Goal: Information Seeking & Learning: Find contact information

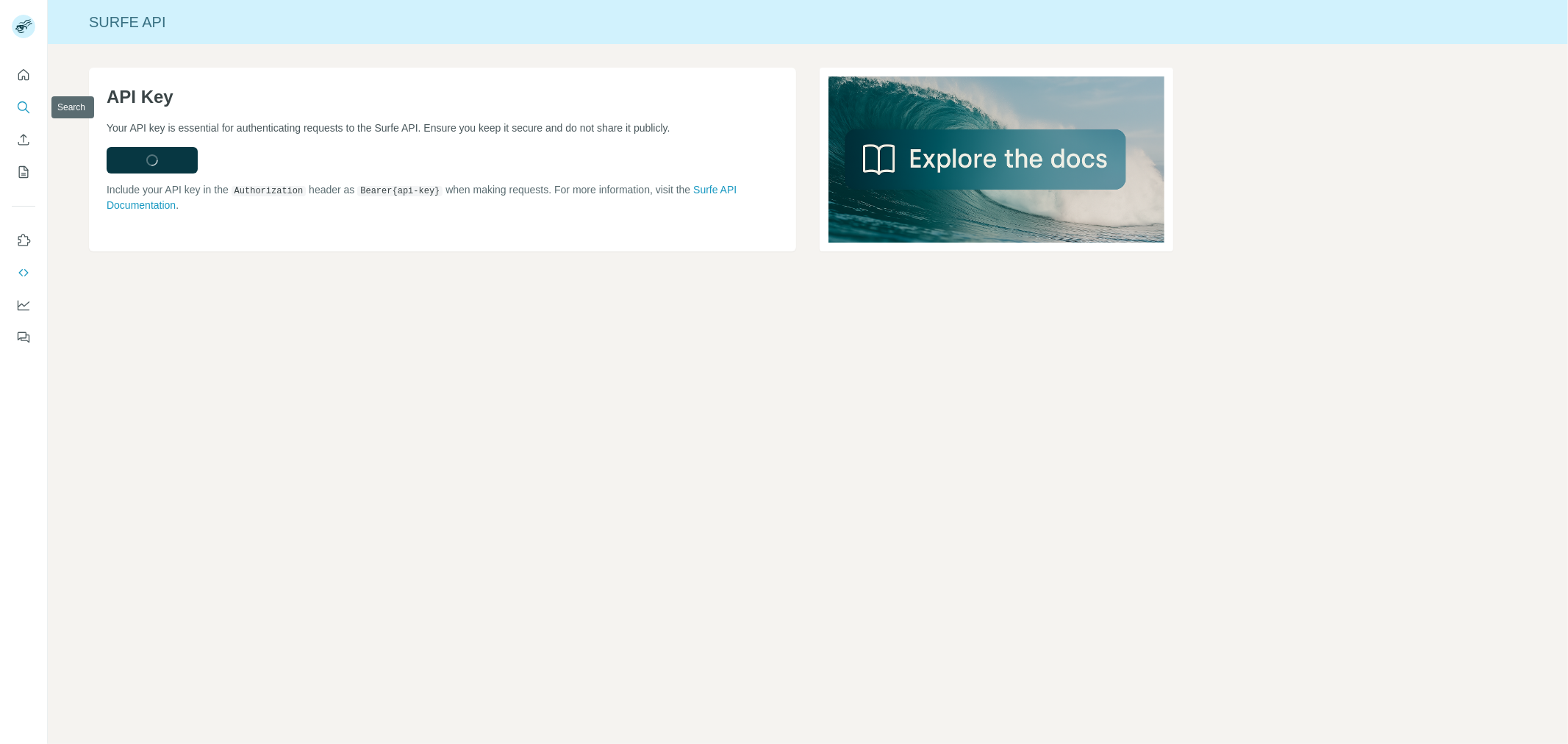
click at [22, 100] on icon "Search" at bounding box center [23, 107] width 14 height 14
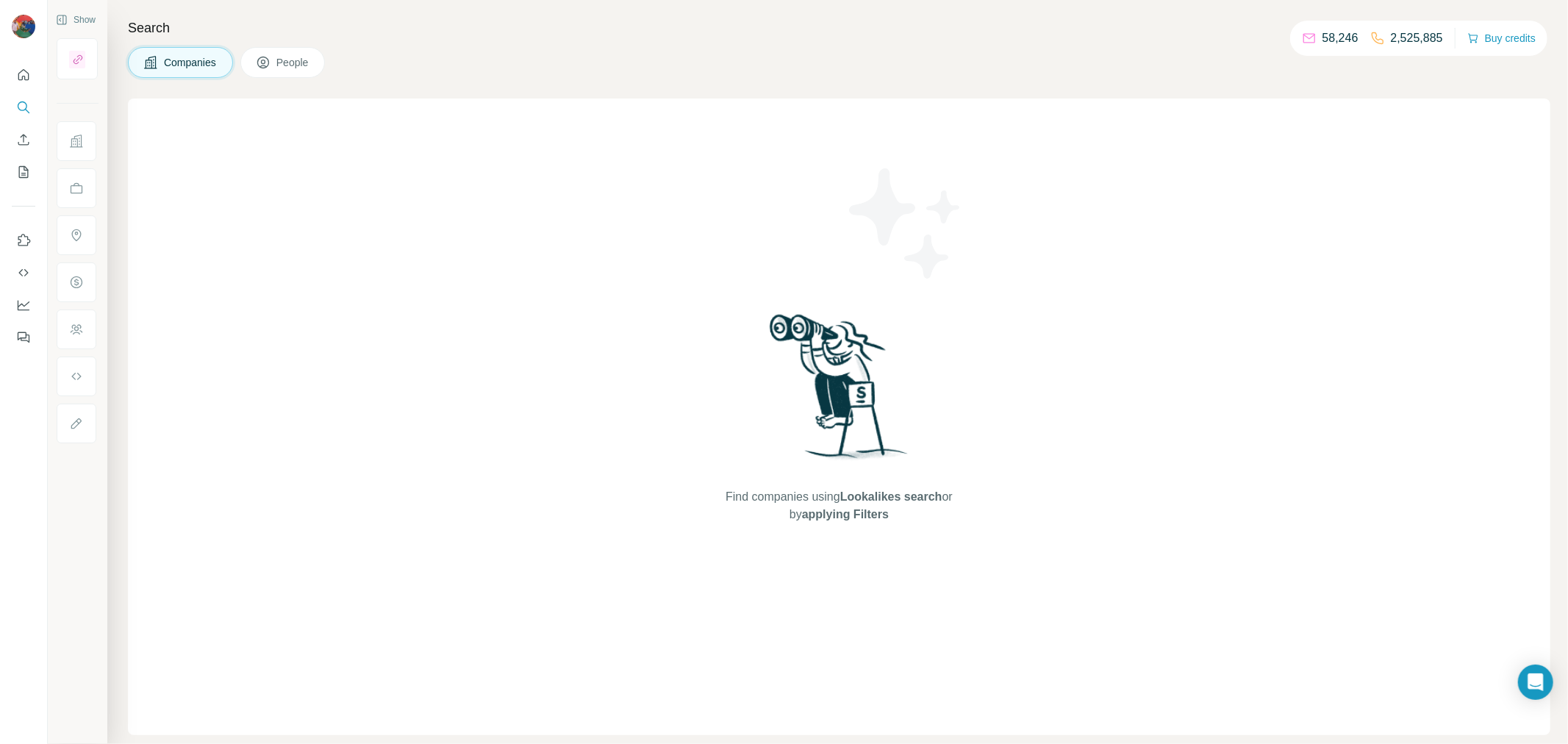
click at [306, 64] on span "People" at bounding box center [292, 62] width 33 height 14
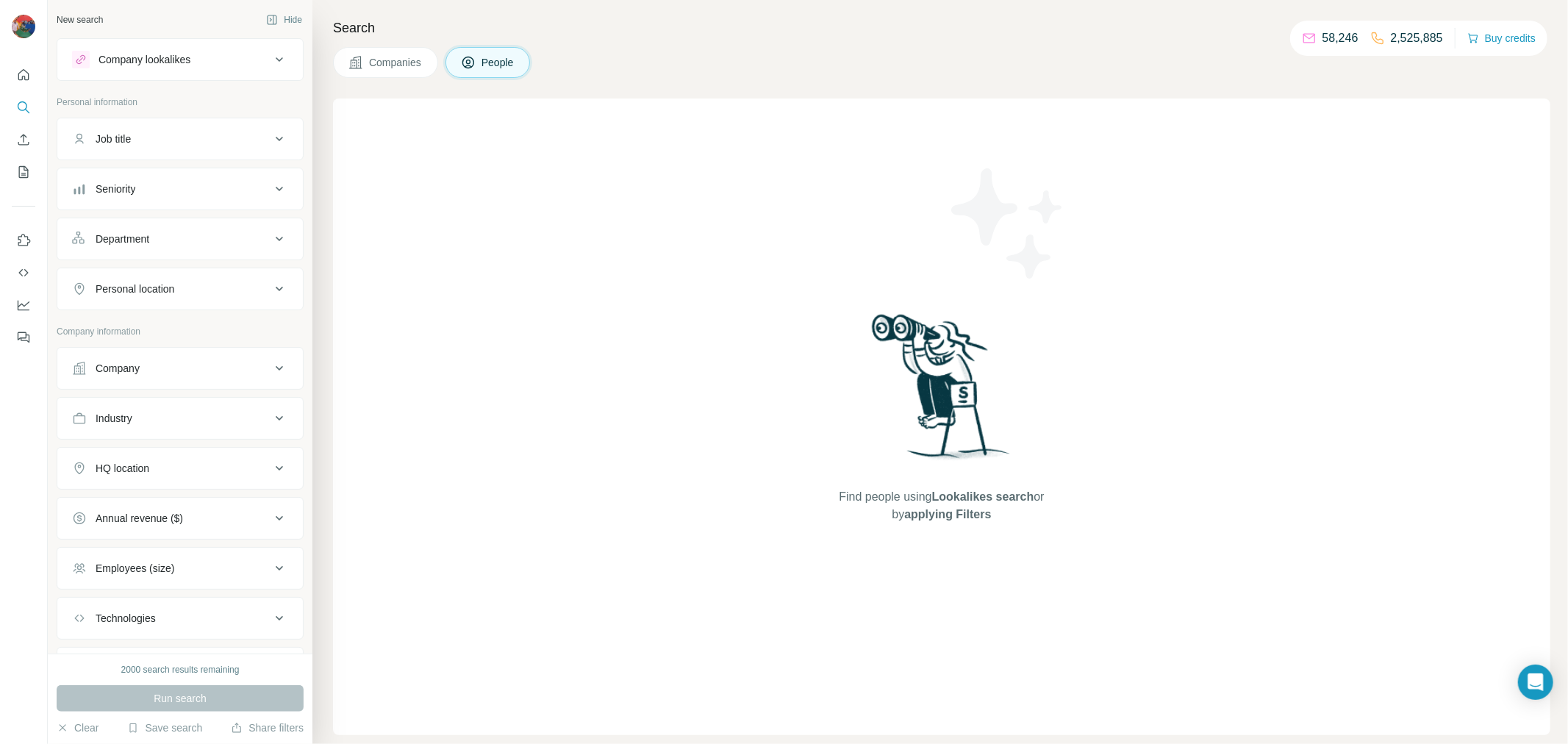
click at [218, 291] on div "Personal location" at bounding box center [172, 289] width 199 height 14
click at [135, 330] on input "text" at bounding box center [180, 325] width 216 height 26
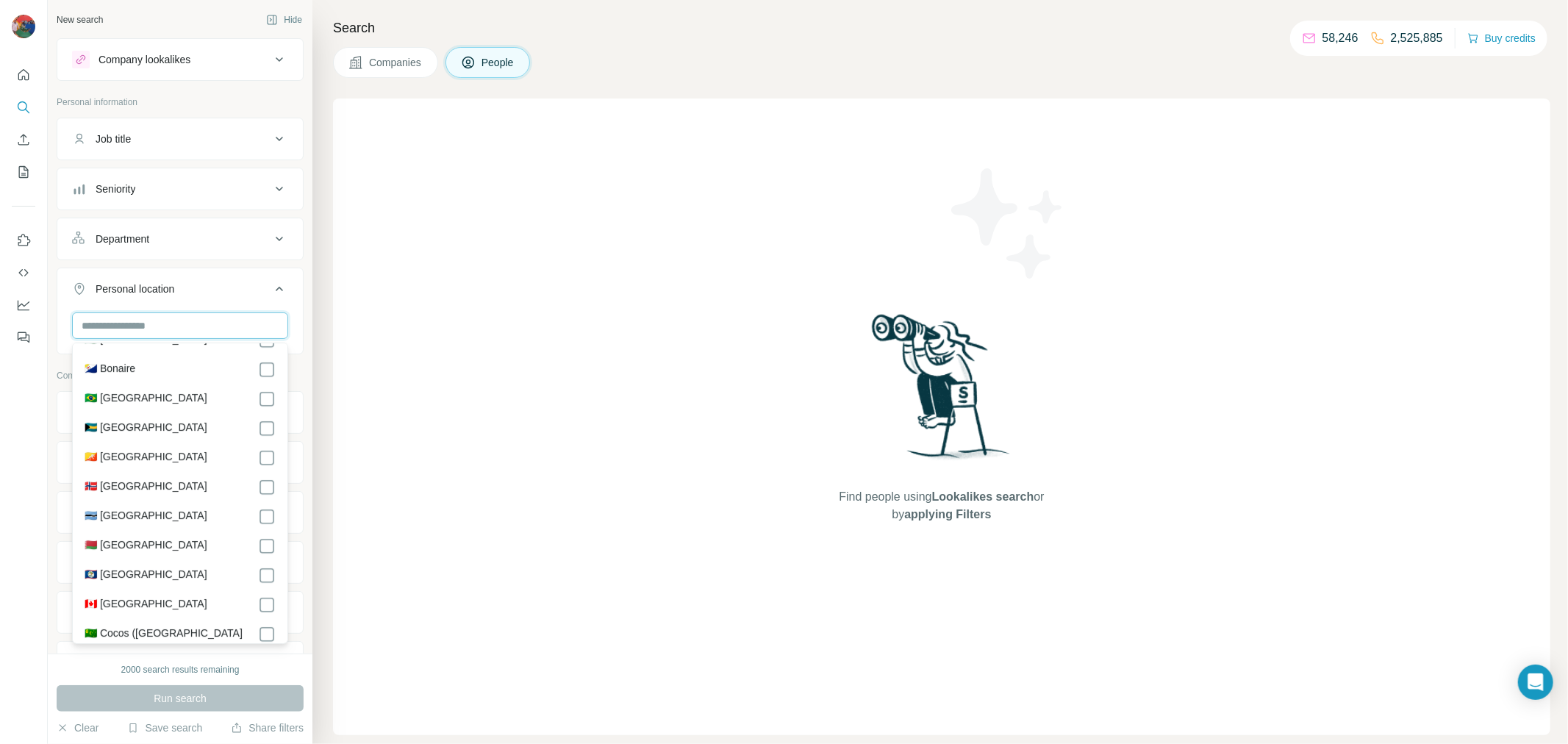
scroll to position [821, 0]
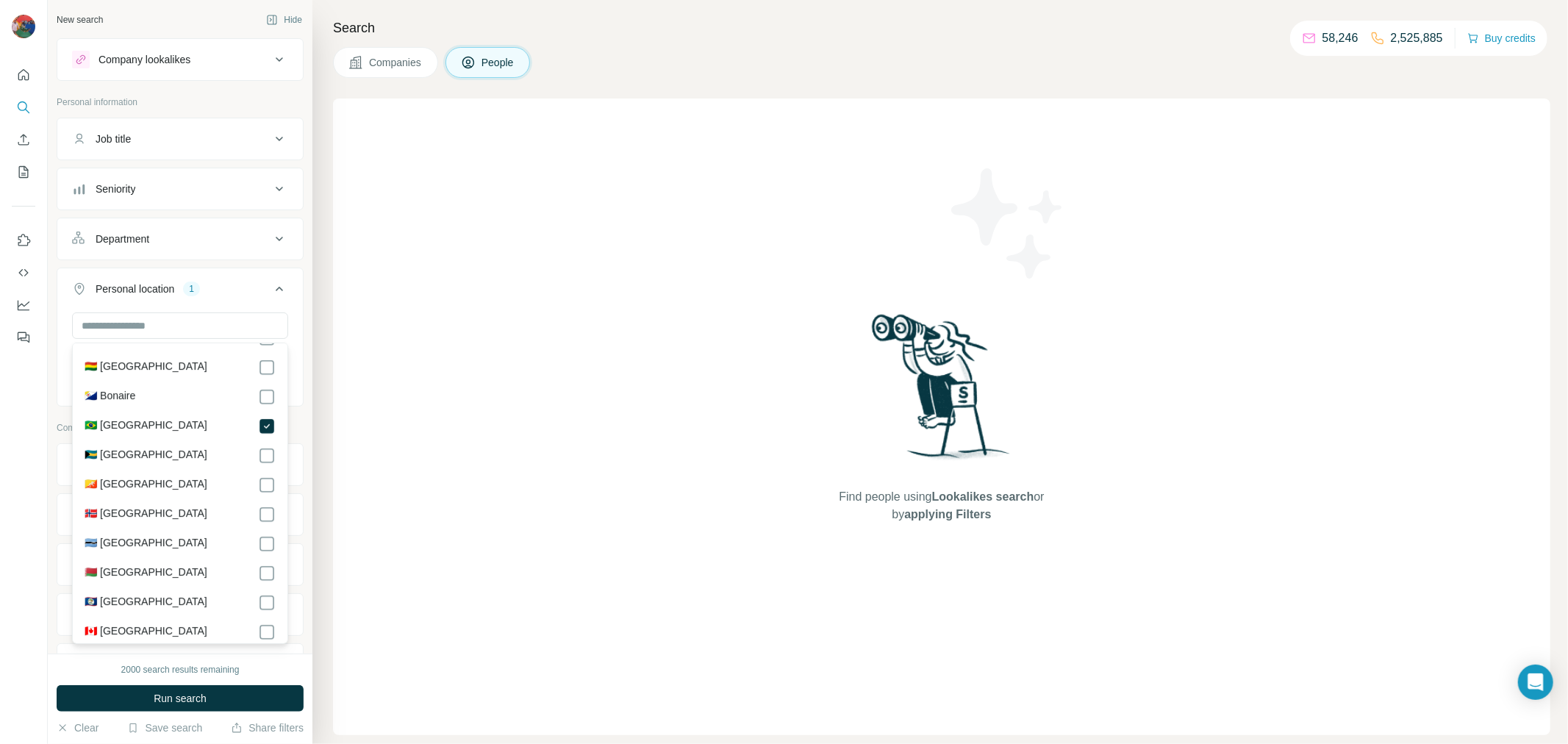
click at [526, 465] on div "Find people using Lookalikes search or by applying Filters" at bounding box center [942, 416] width 1217 height 637
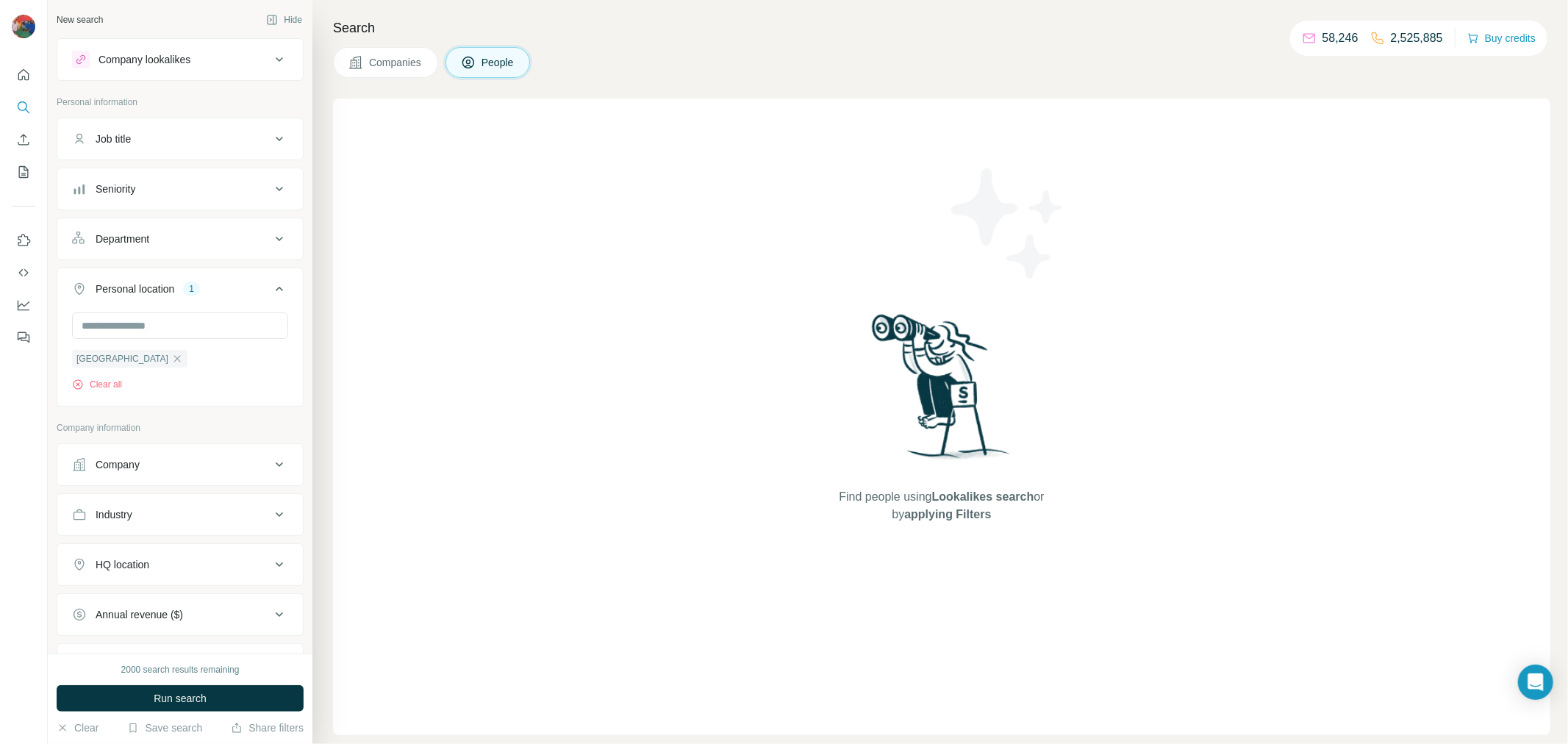
click at [242, 64] on div "Company lookalikes" at bounding box center [172, 60] width 199 height 18
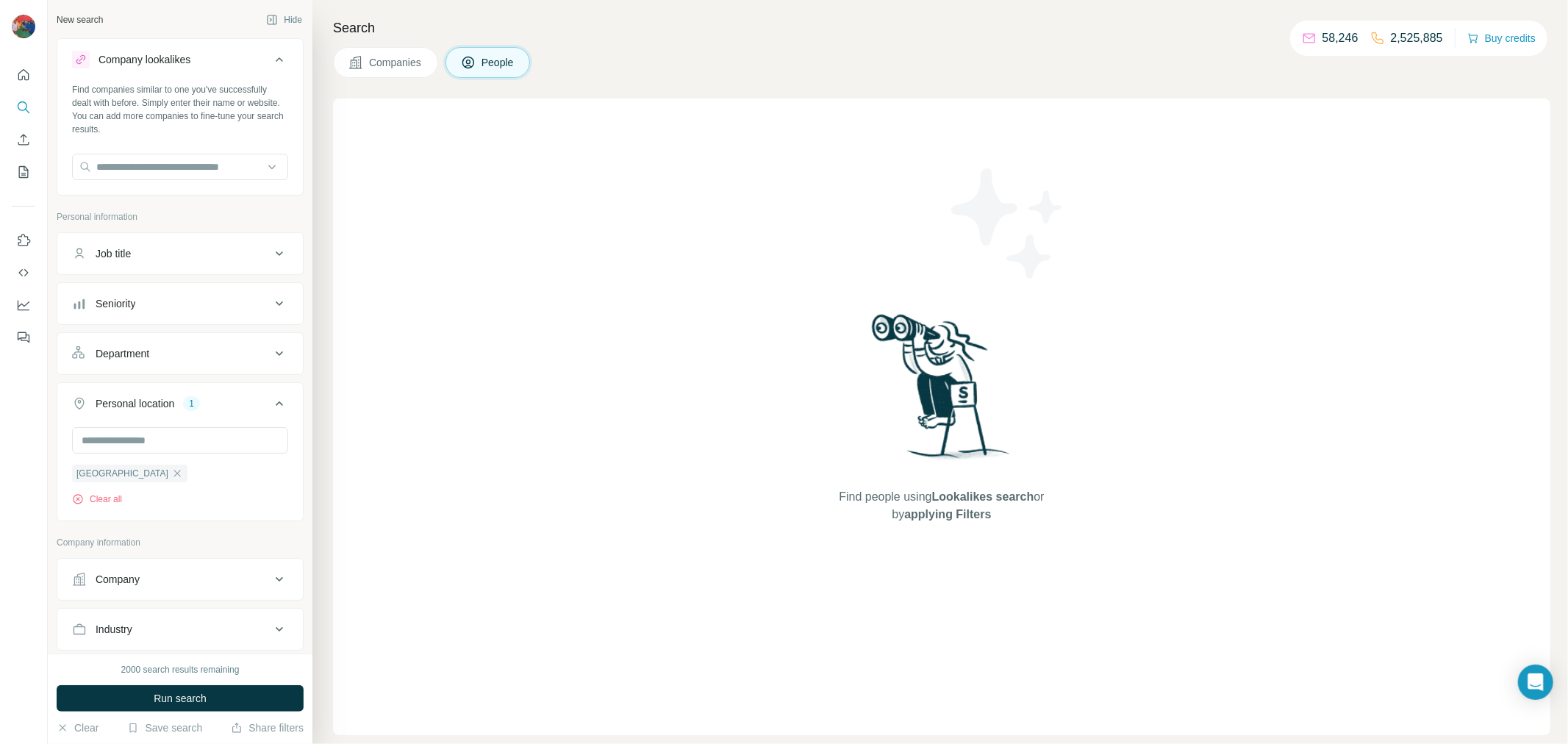
click at [242, 64] on div "Company lookalikes" at bounding box center [172, 60] width 199 height 18
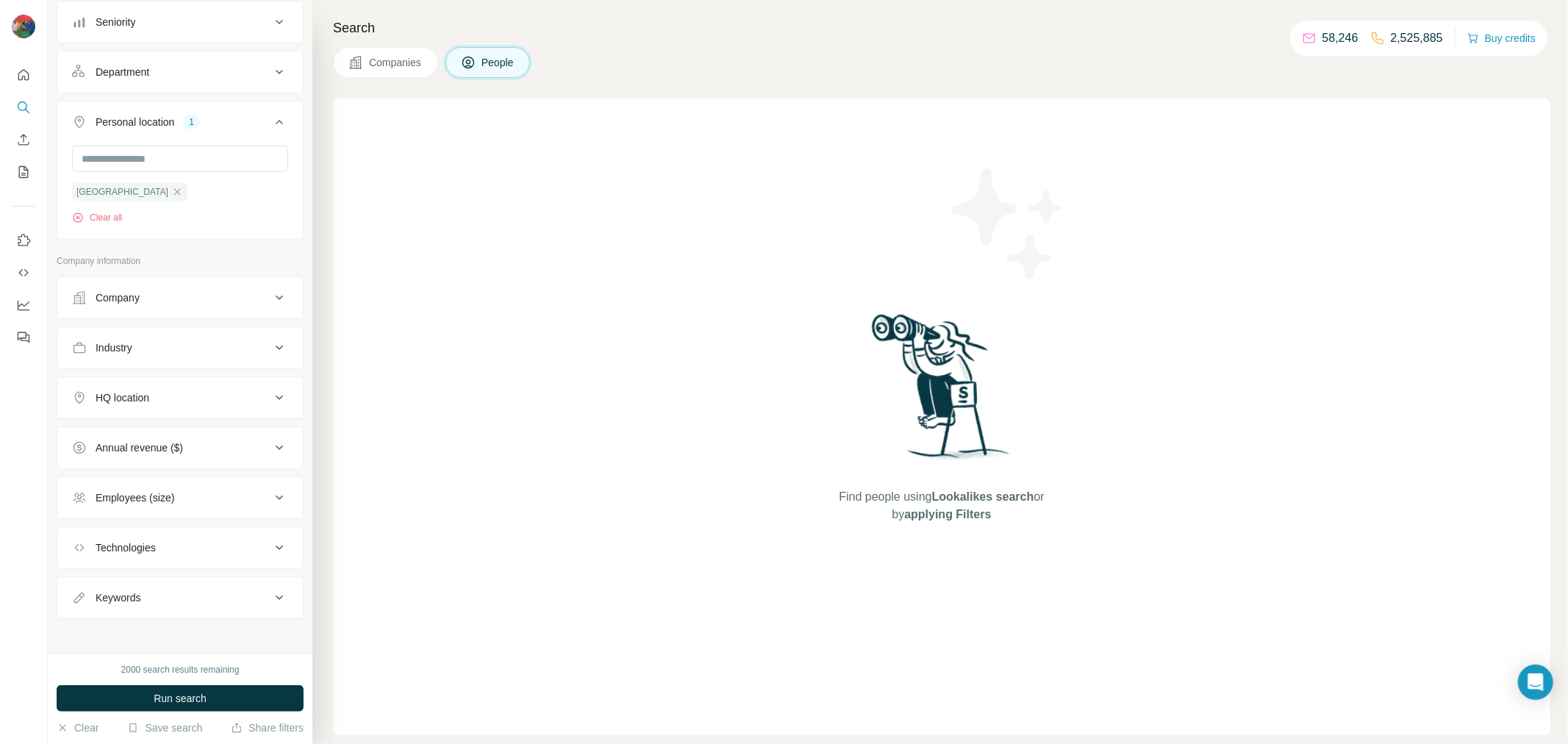
scroll to position [175, 0]
click at [239, 395] on div "HQ location" at bounding box center [172, 391] width 199 height 14
click at [190, 429] on input "text" at bounding box center [180, 426] width 216 height 26
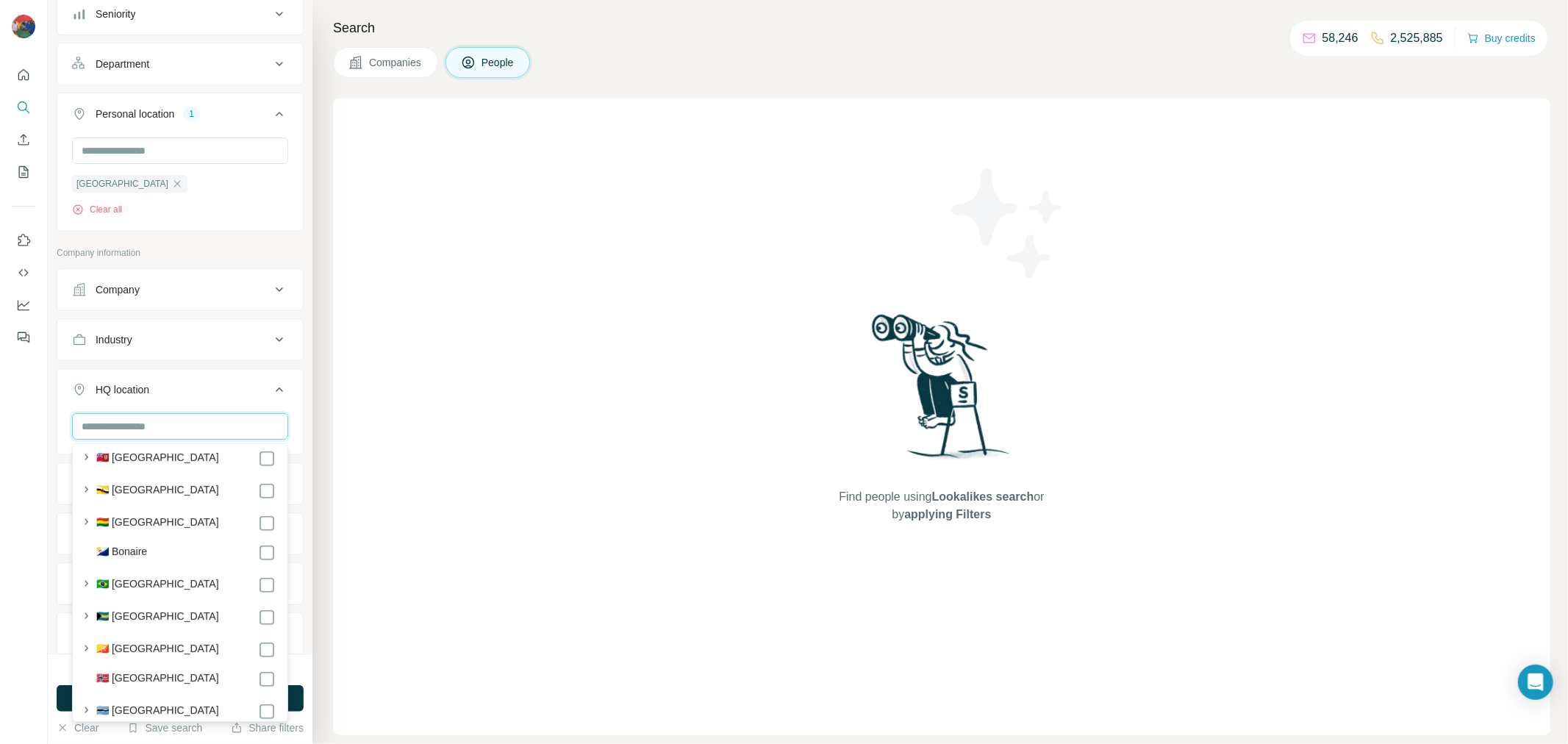
scroll to position [832, 0]
click at [87, 581] on icon "button" at bounding box center [87, 582] width 4 height 6
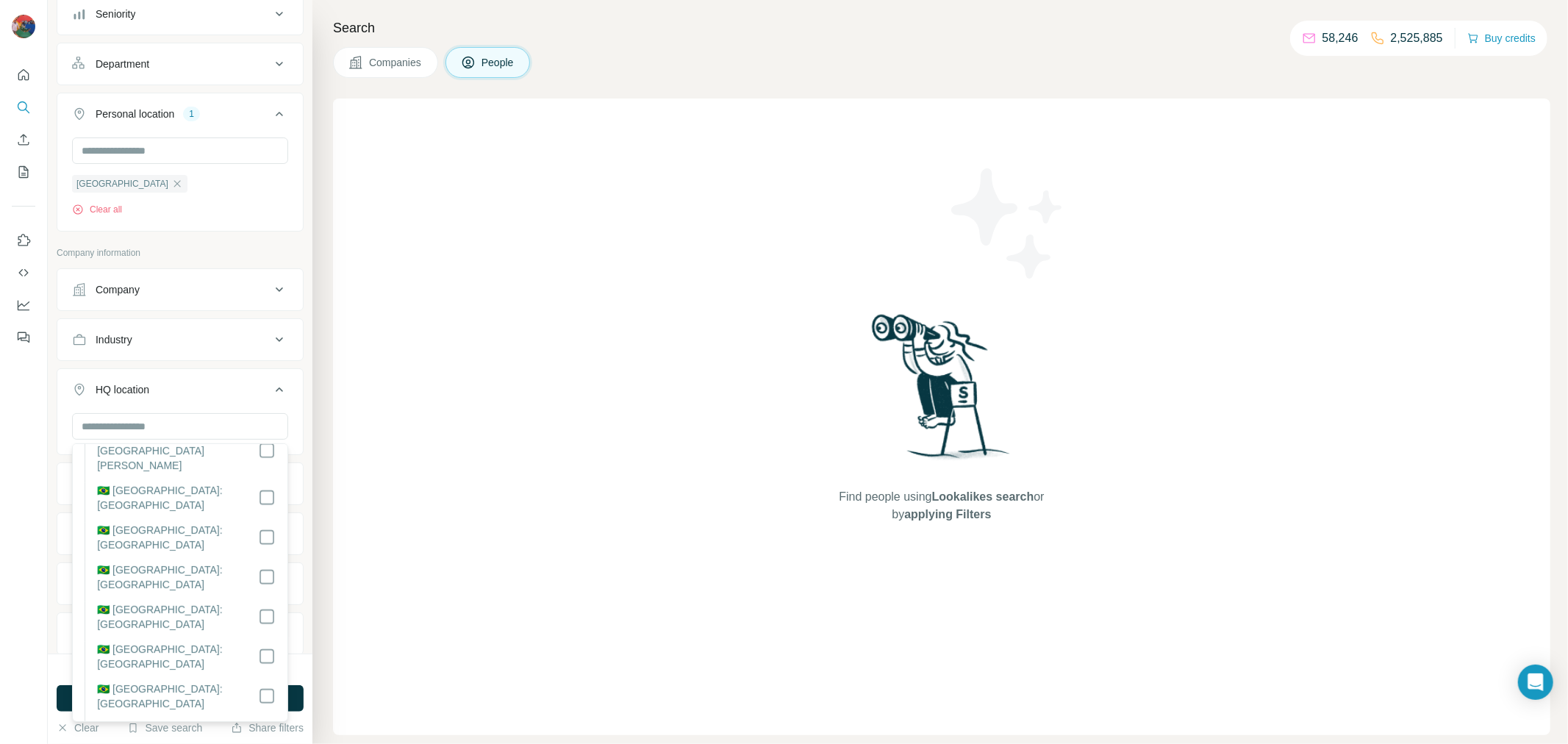
scroll to position [1515, 0]
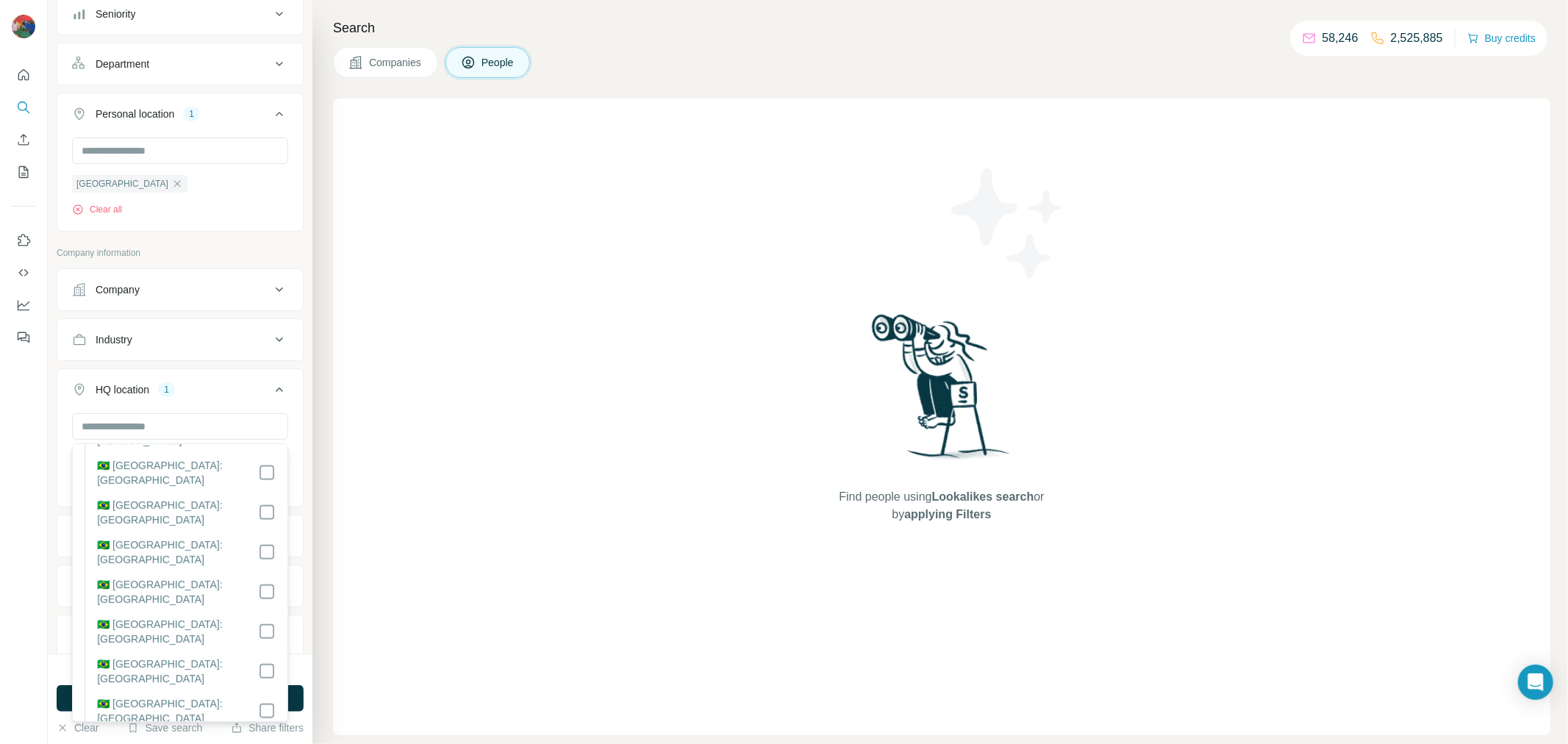
click at [31, 532] on div at bounding box center [23, 372] width 48 height 744
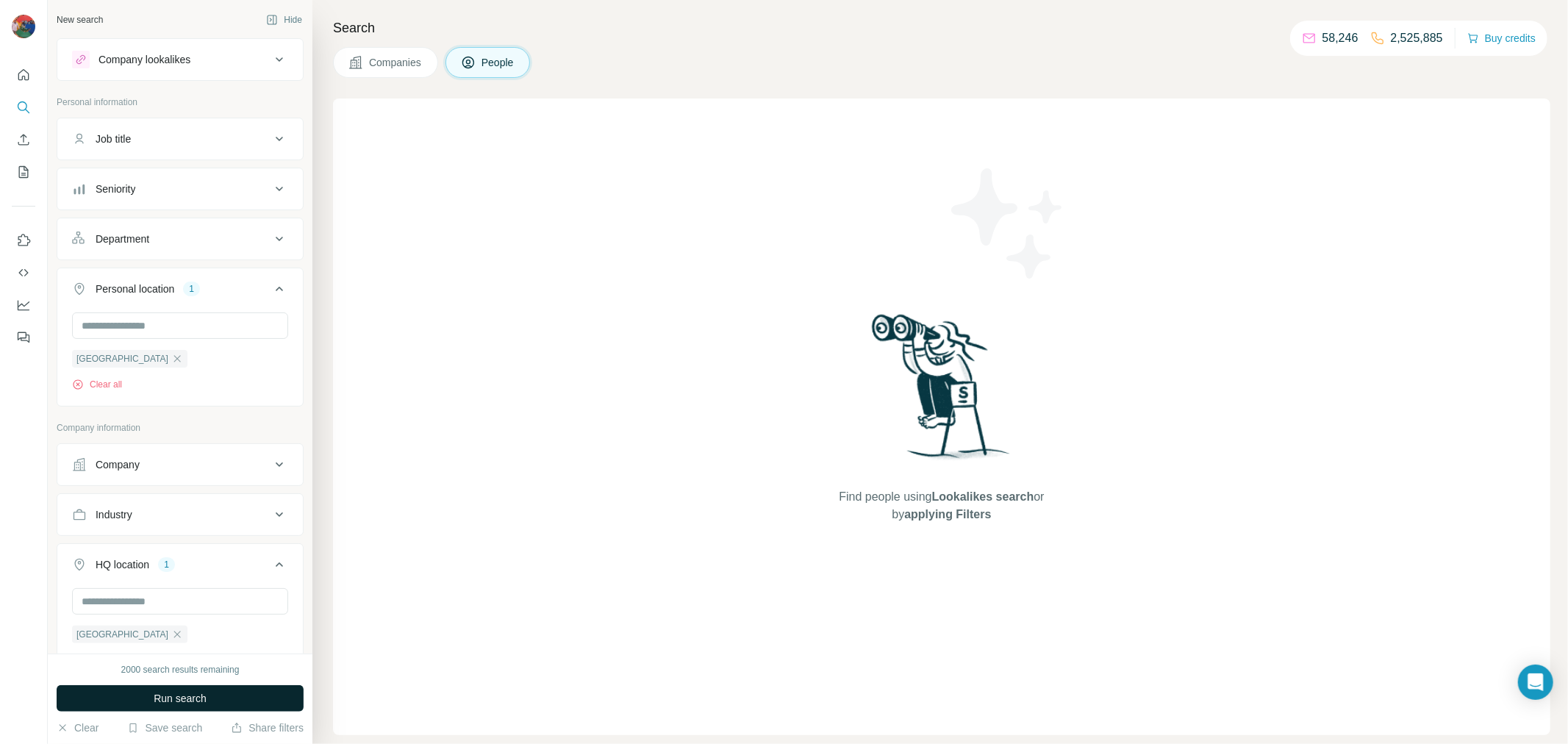
click at [185, 702] on span "Run search" at bounding box center [180, 698] width 53 height 14
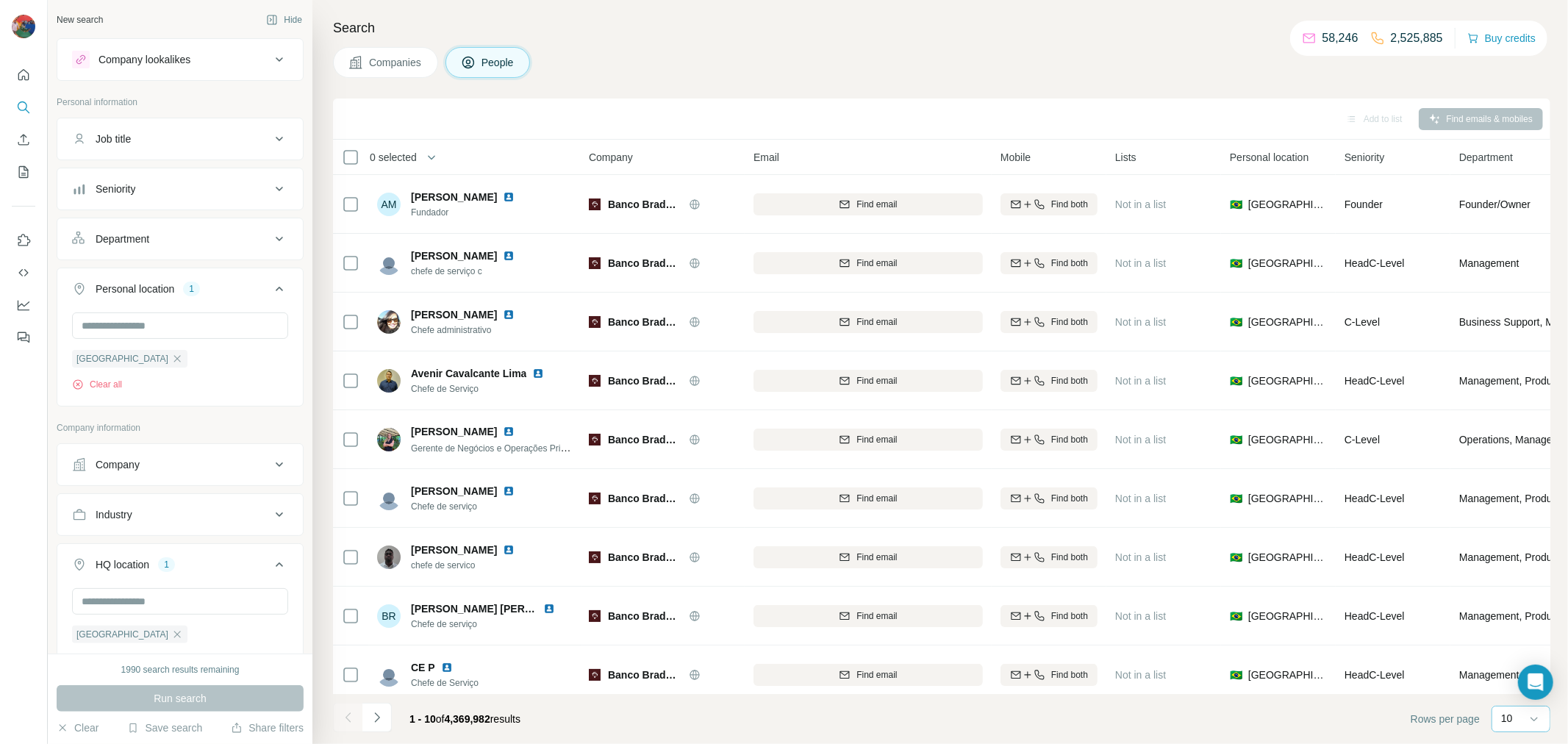
click at [1511, 720] on p "10" at bounding box center [1506, 718] width 12 height 14
click at [1524, 602] on div "60" at bounding box center [1520, 607] width 33 height 14
click at [437, 154] on icon "button" at bounding box center [431, 157] width 14 height 14
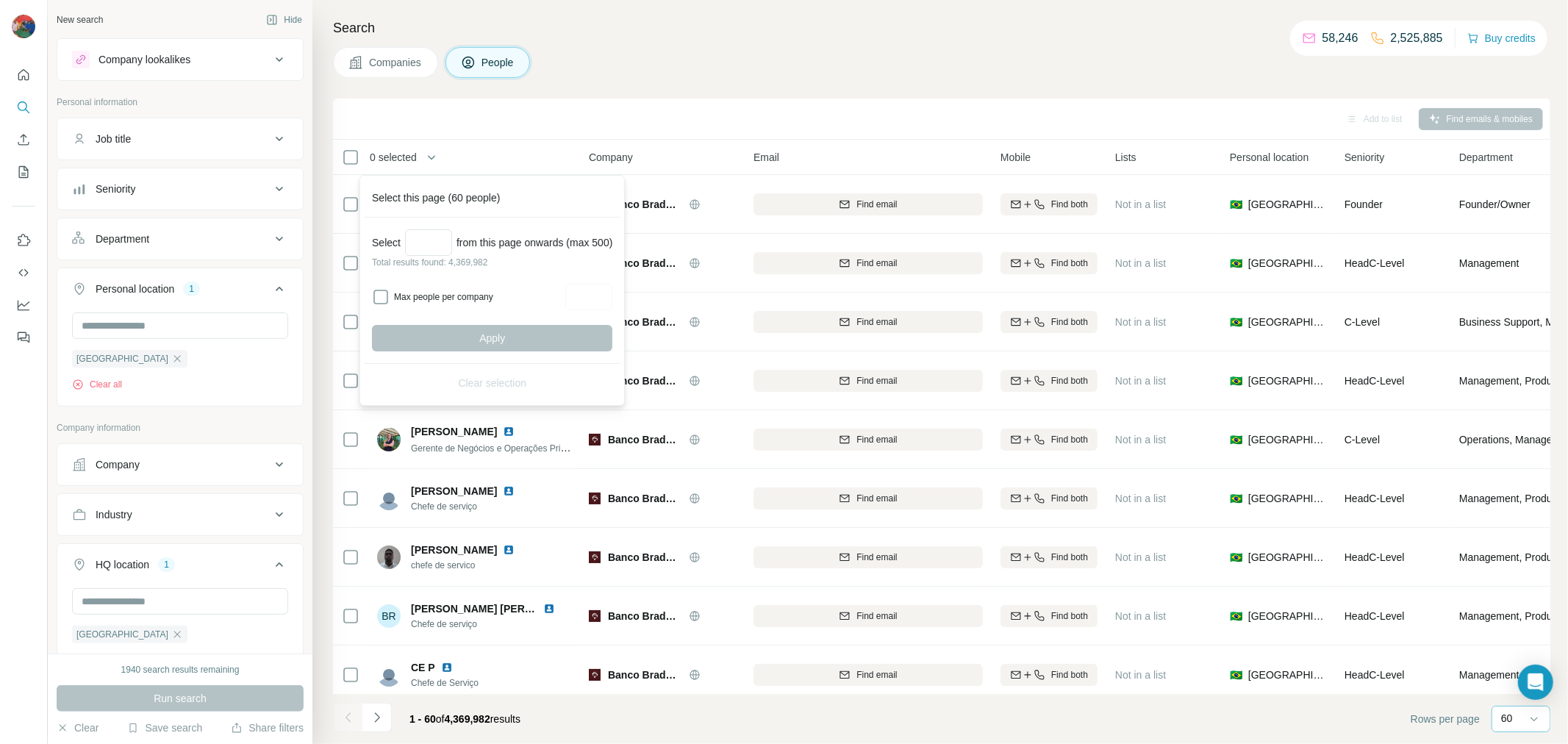
click at [557, 110] on div "Add to list Find emails & mobiles" at bounding box center [942, 118] width 1202 height 25
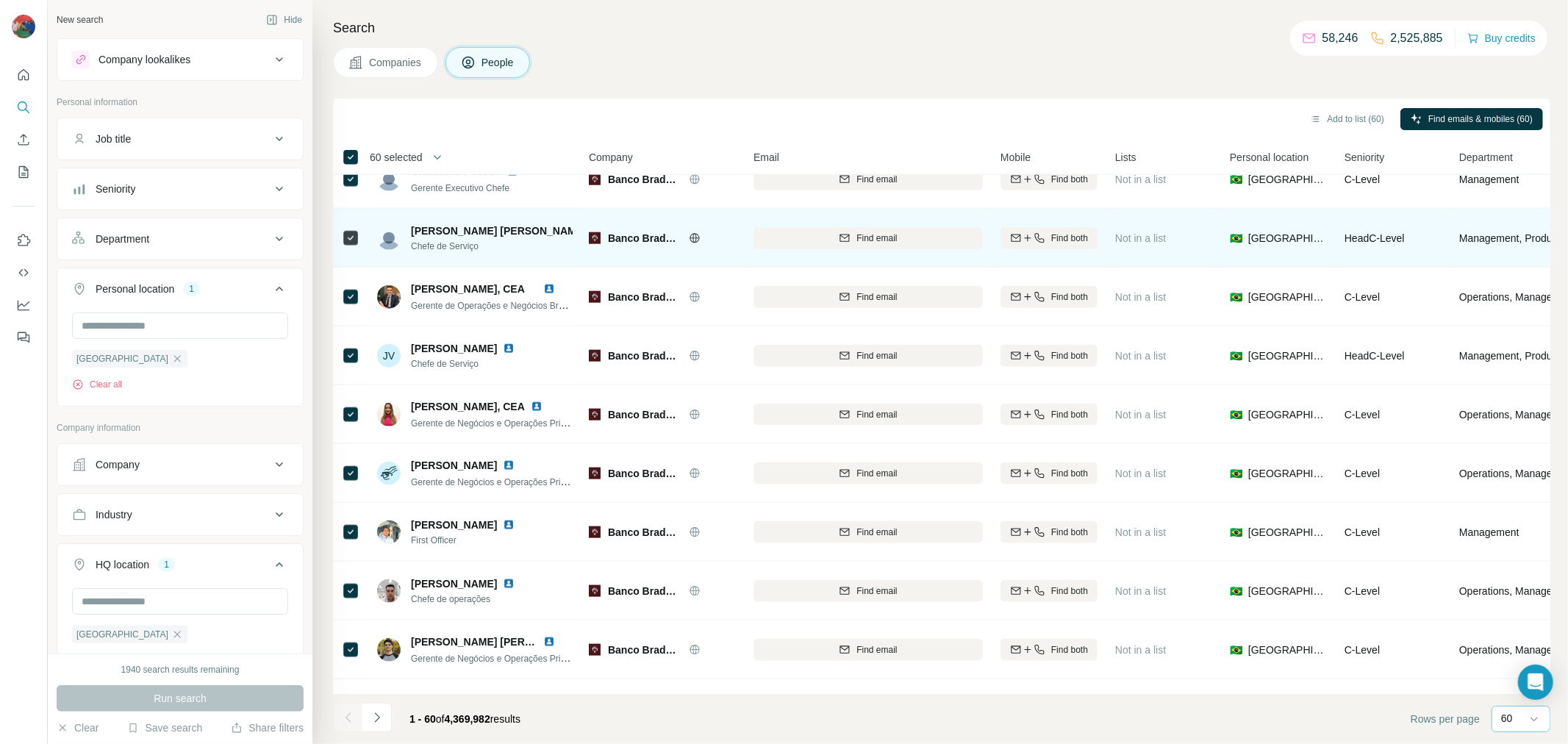
scroll to position [1160, 0]
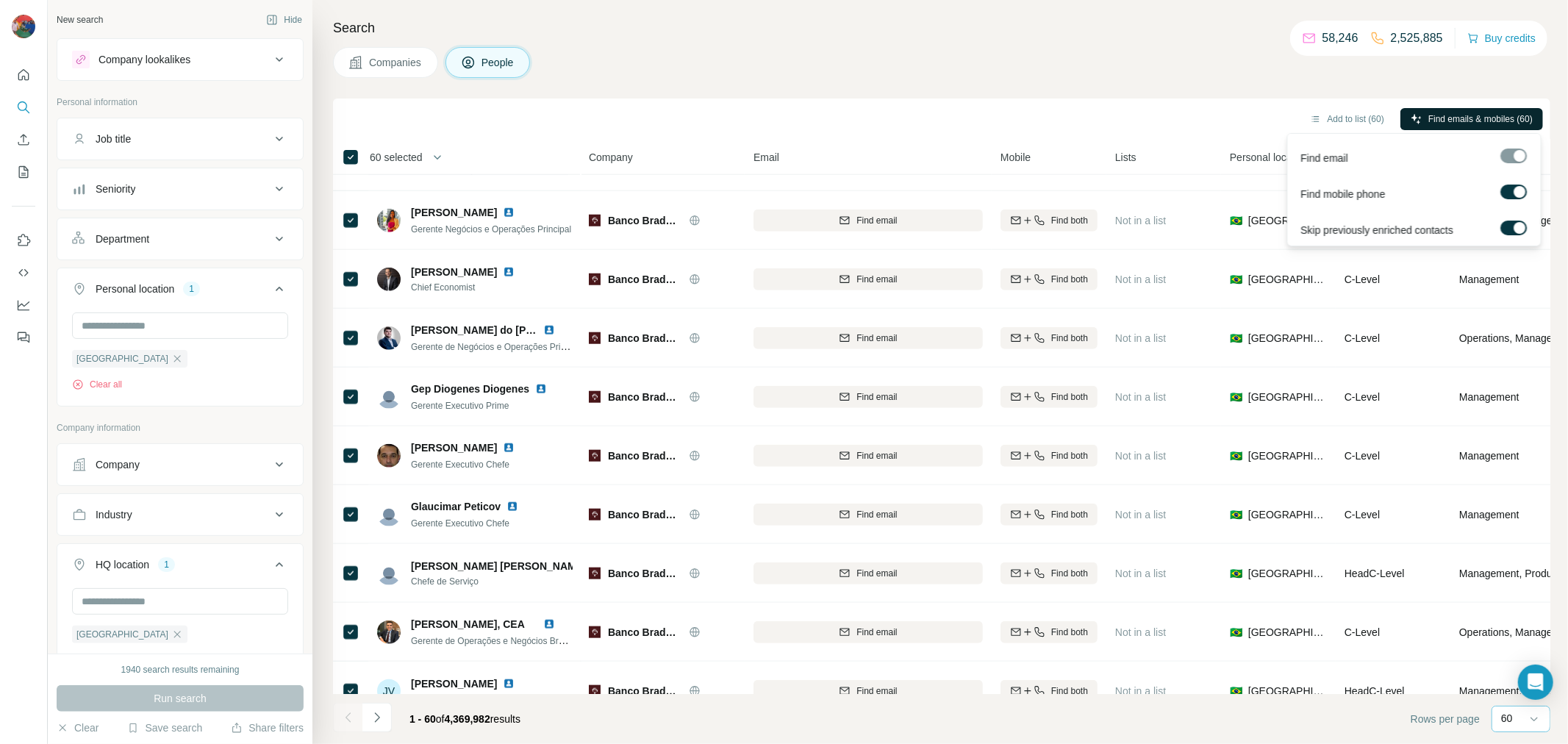
click at [1462, 117] on span "Find emails & mobiles (60)" at bounding box center [1480, 119] width 105 height 14
